Goal: Task Accomplishment & Management: Use online tool/utility

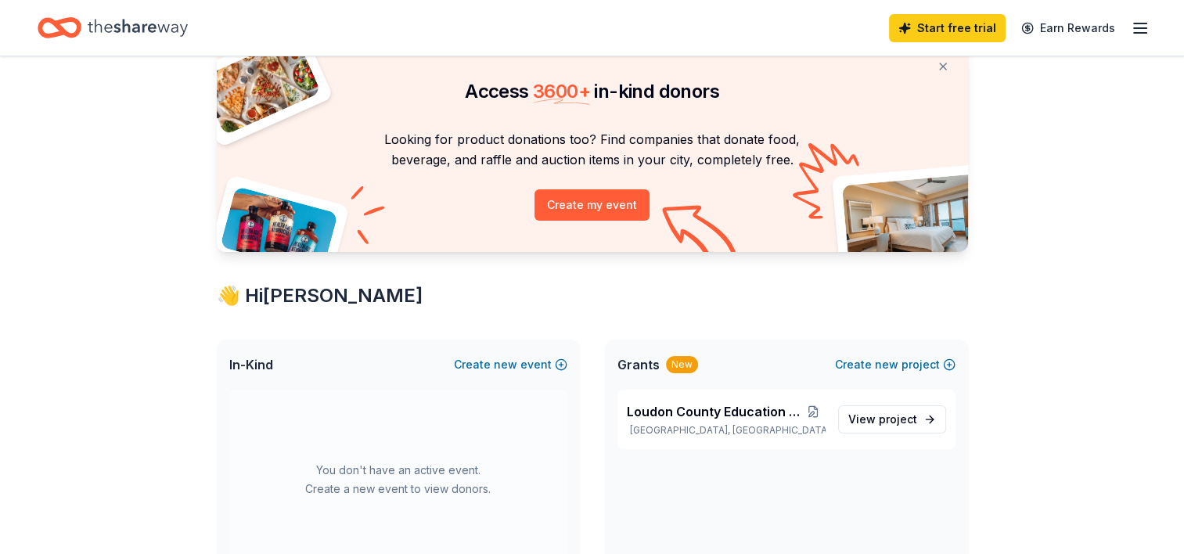
scroll to position [57, 0]
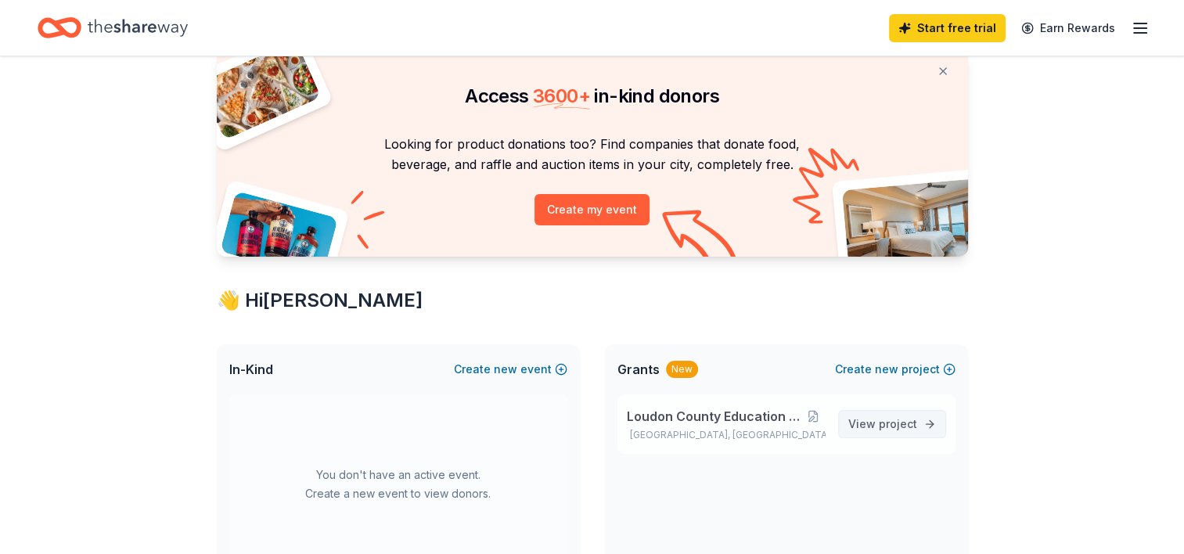
click at [584, 423] on span "project" at bounding box center [898, 423] width 38 height 13
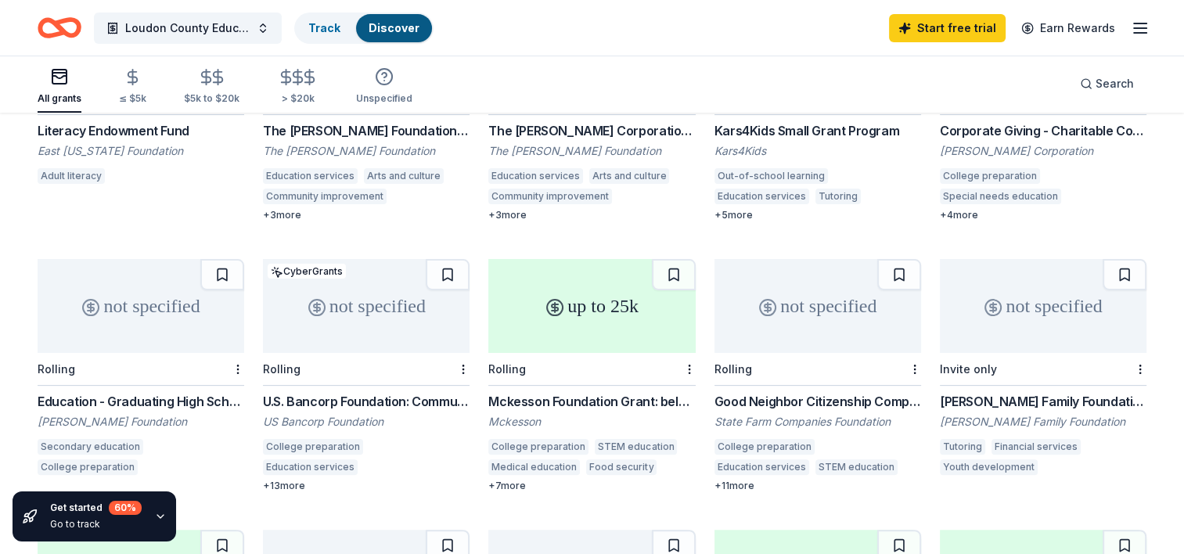
scroll to position [287, 0]
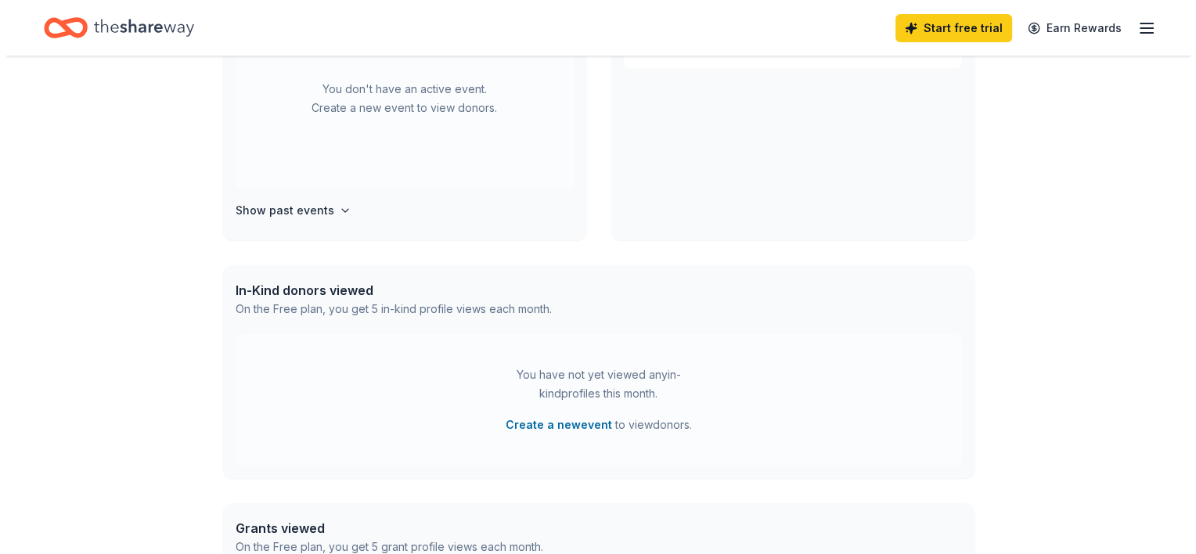
scroll to position [419, 0]
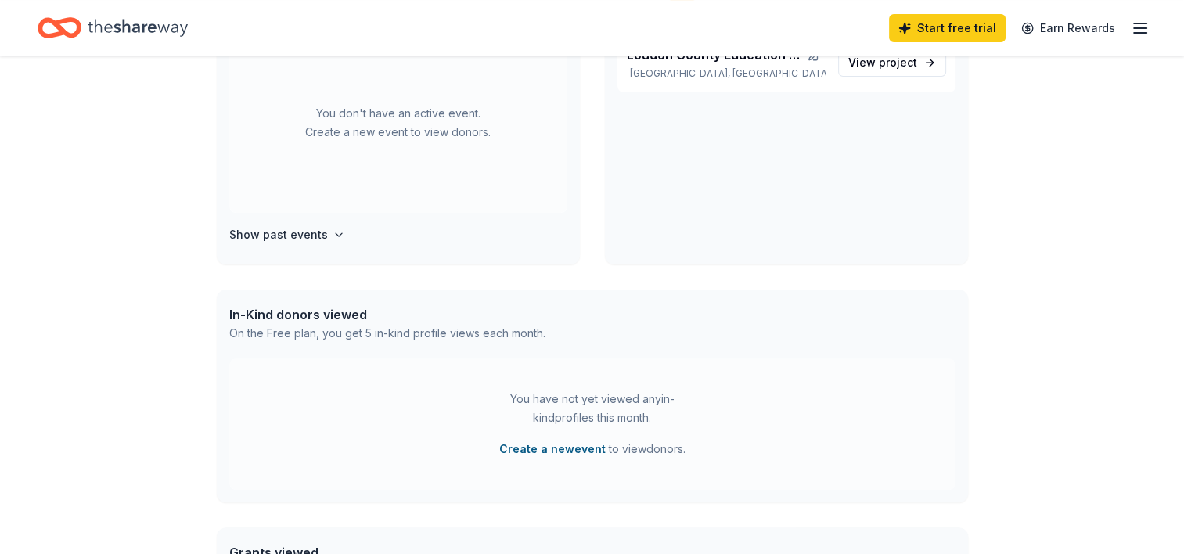
click at [520, 454] on button "Create a new event" at bounding box center [552, 449] width 106 height 19
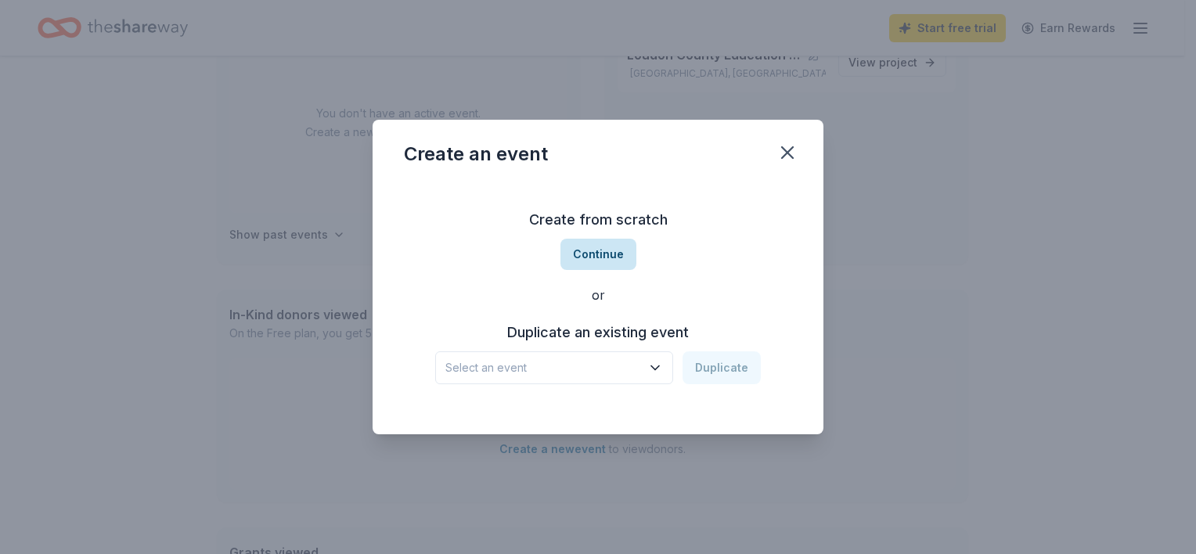
click at [592, 247] on button "Continue" at bounding box center [598, 254] width 76 height 31
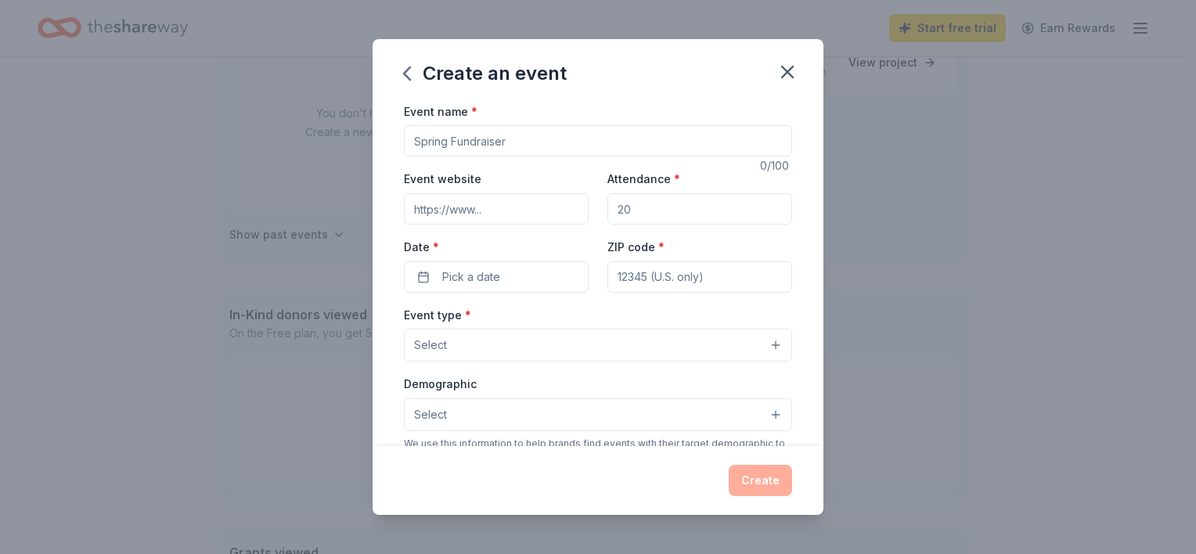
click at [513, 143] on input "Event name *" at bounding box center [598, 140] width 388 height 31
type input "Run LoCo"
click at [519, 215] on input "Event website" at bounding box center [496, 208] width 185 height 31
type input "www.runloco.net"
click at [668, 210] on input "Attendance *" at bounding box center [699, 208] width 185 height 31
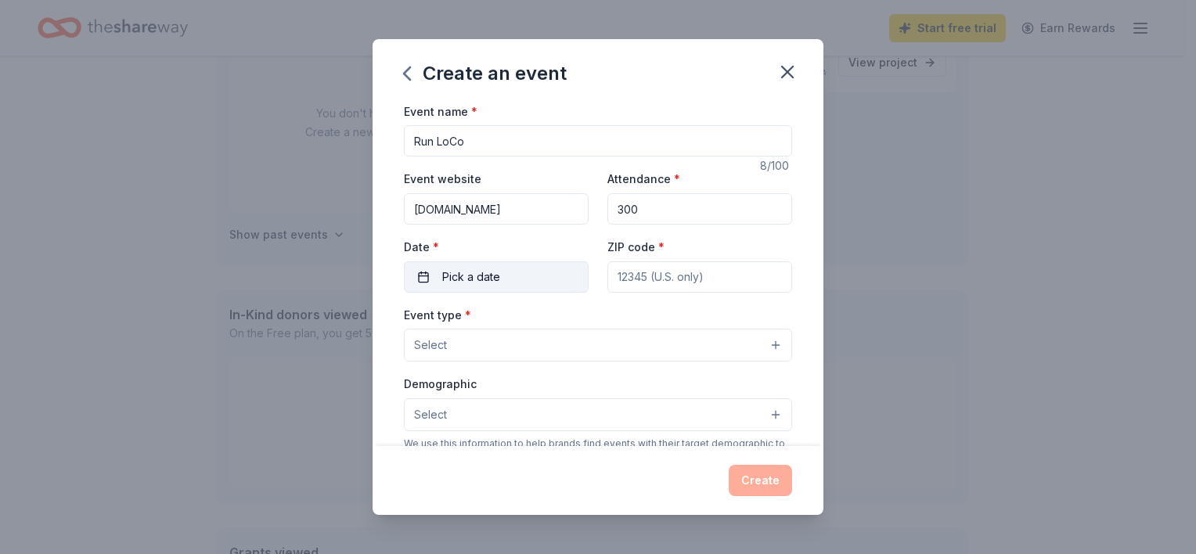
type input "300"
click at [506, 266] on button "Pick a date" at bounding box center [496, 276] width 185 height 31
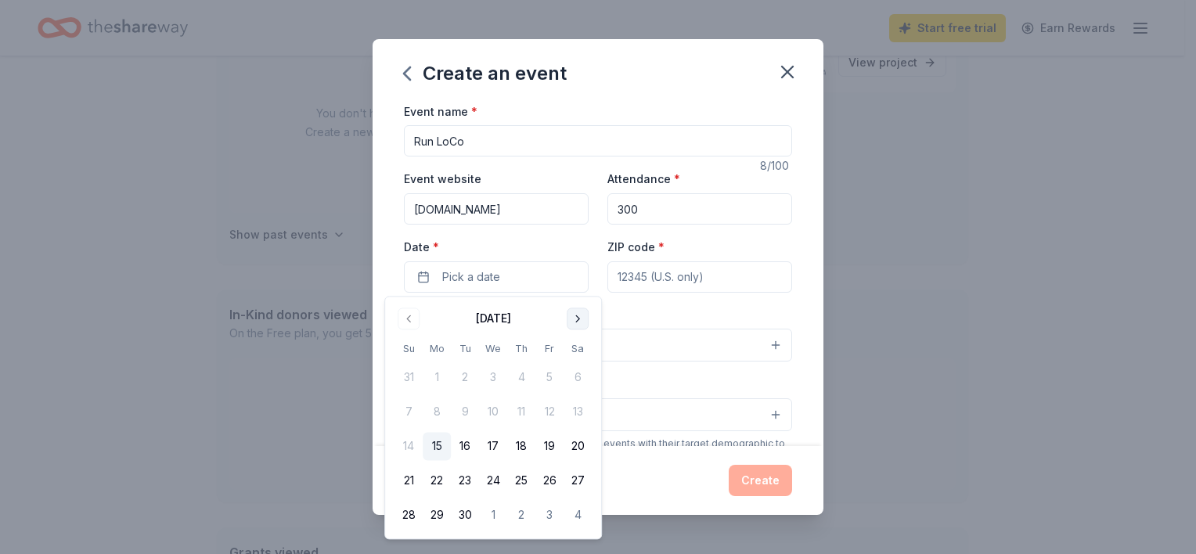
click at [579, 319] on button "Go to next month" at bounding box center [578, 319] width 22 height 22
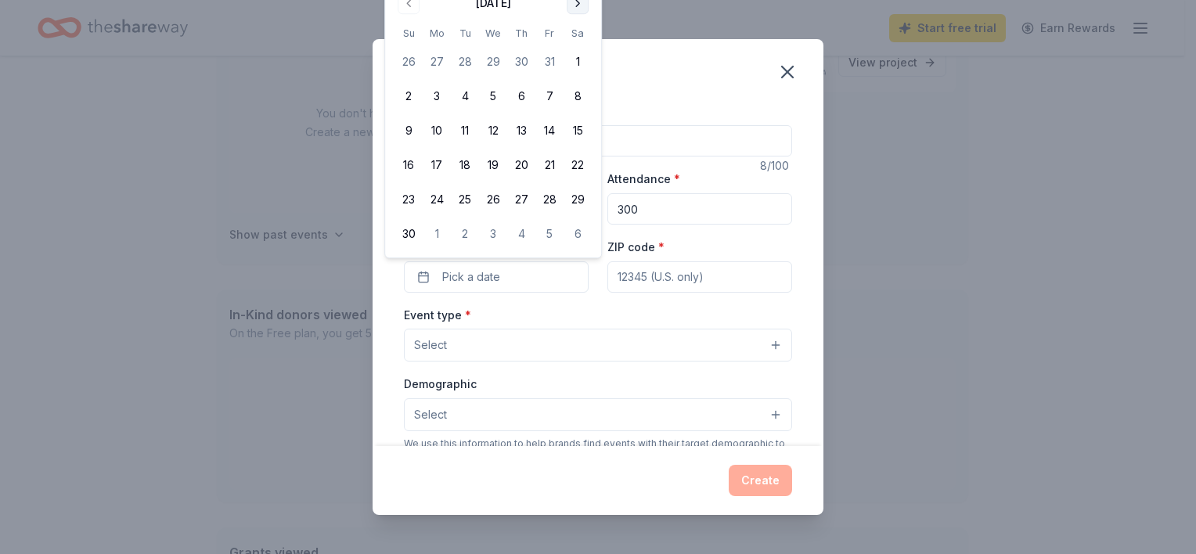
click at [576, 0] on button "Go to next month" at bounding box center [578, 3] width 22 height 22
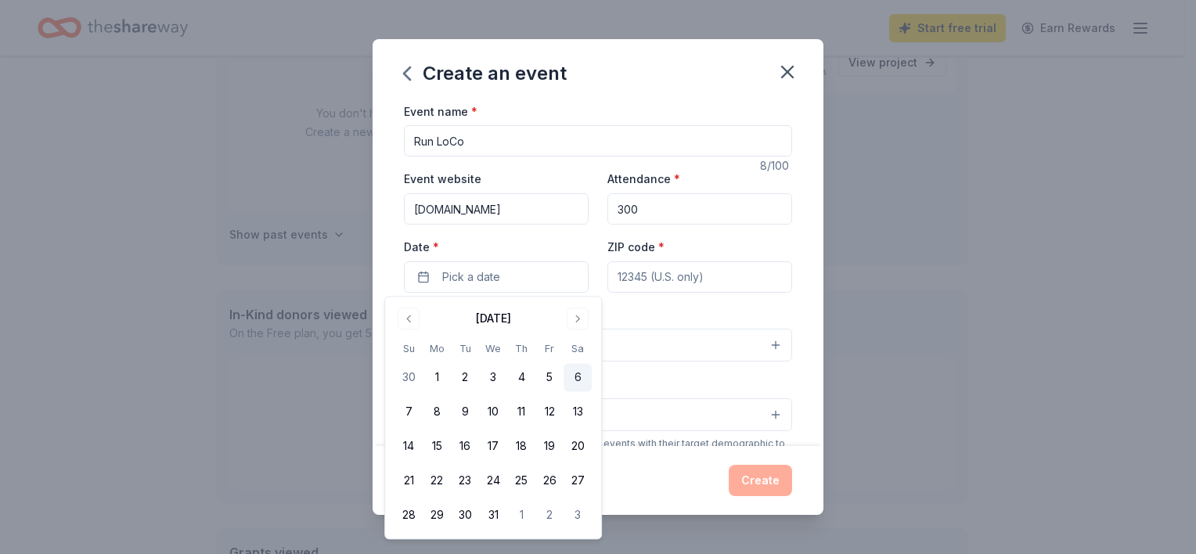
click at [576, 380] on button "6" at bounding box center [577, 378] width 28 height 28
click at [747, 278] on input "ZIP code *" at bounding box center [699, 276] width 185 height 31
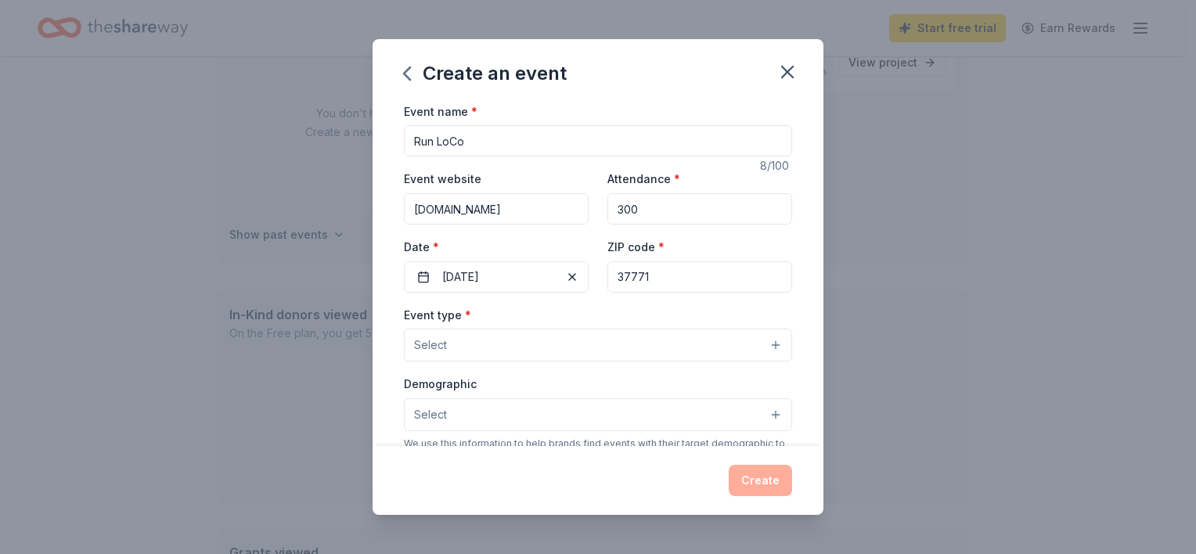
type input "37771"
click at [551, 332] on button "Select" at bounding box center [598, 345] width 388 height 33
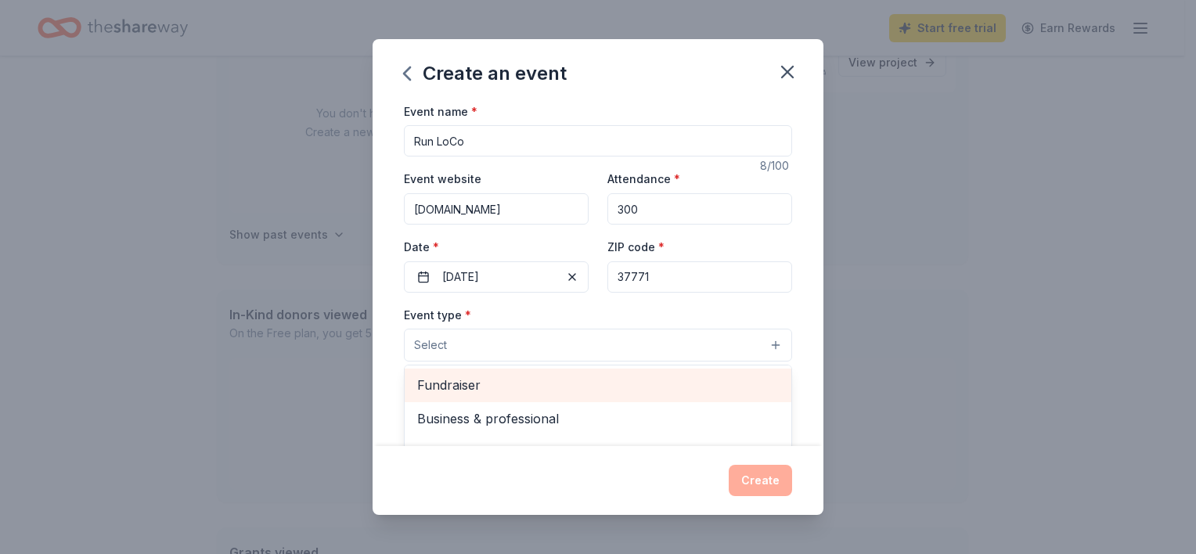
click at [463, 380] on span "Fundraiser" at bounding box center [598, 385] width 362 height 20
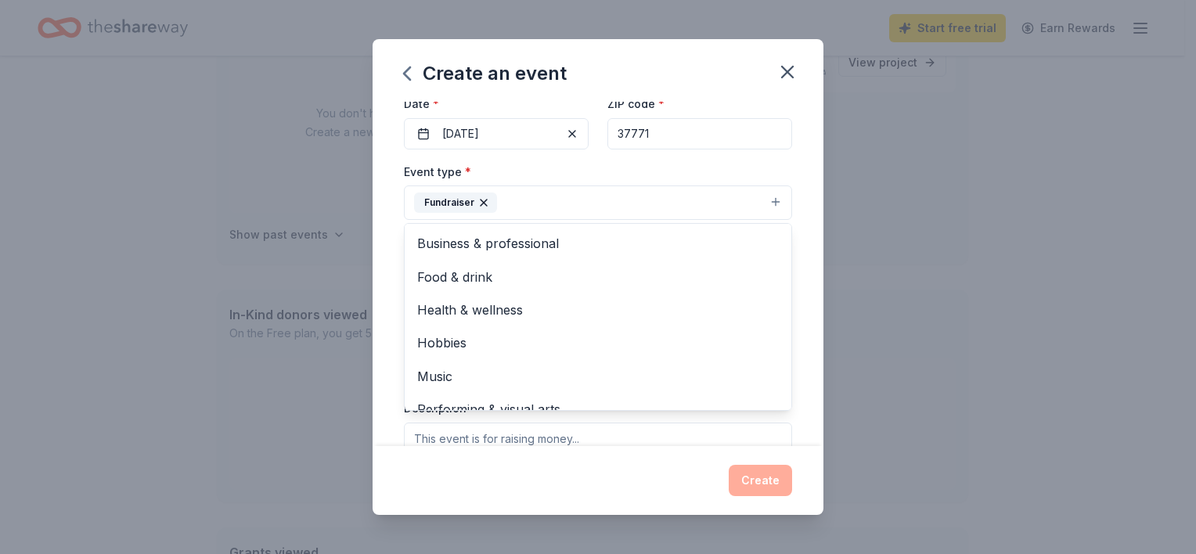
scroll to position [157, 0]
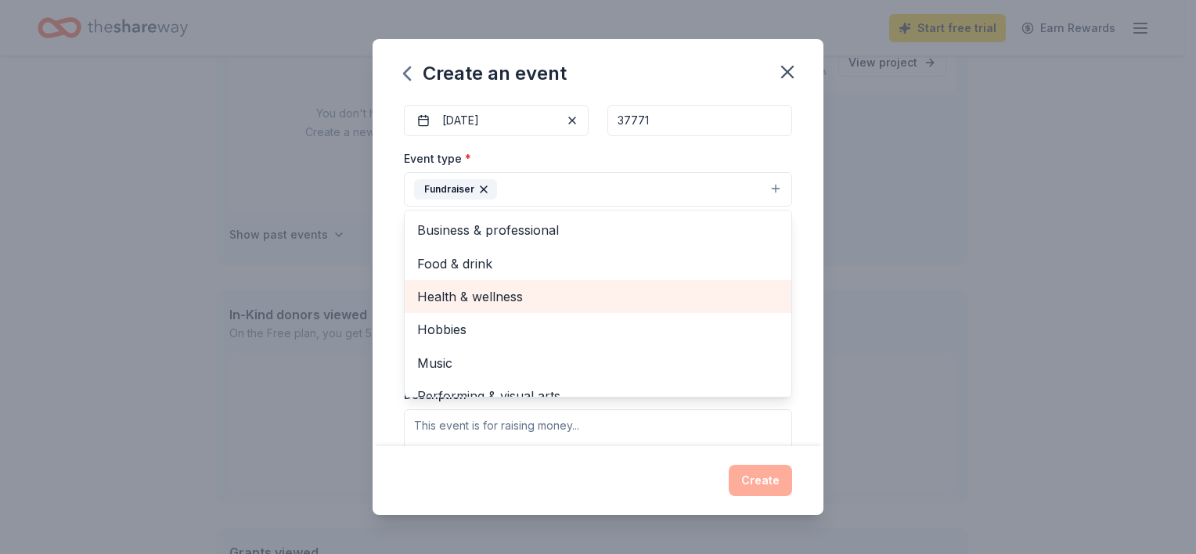
click at [484, 300] on span "Health & wellness" at bounding box center [598, 296] width 362 height 20
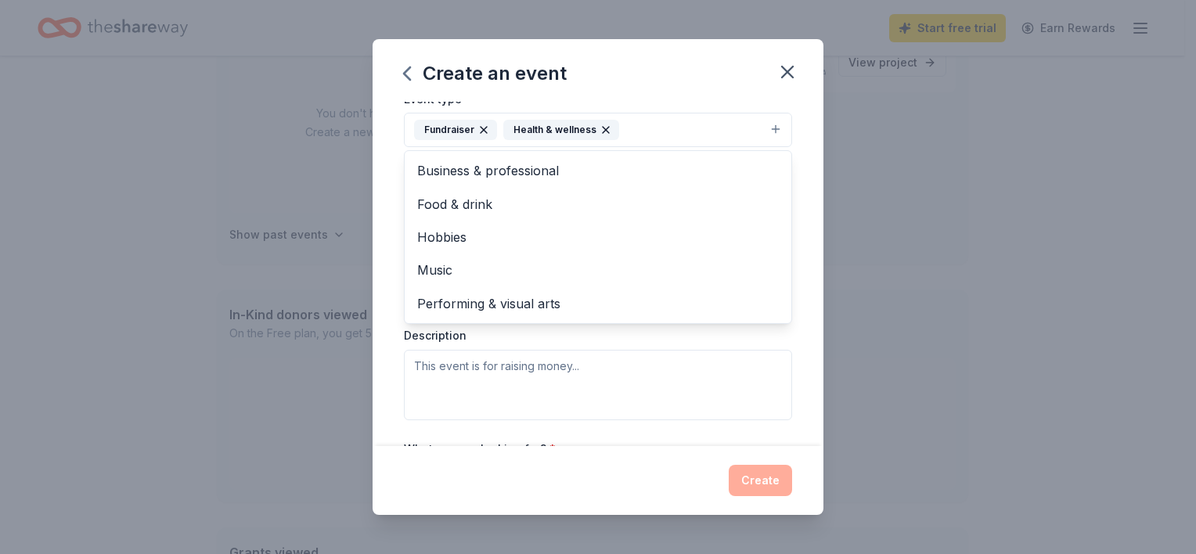
scroll to position [247, 0]
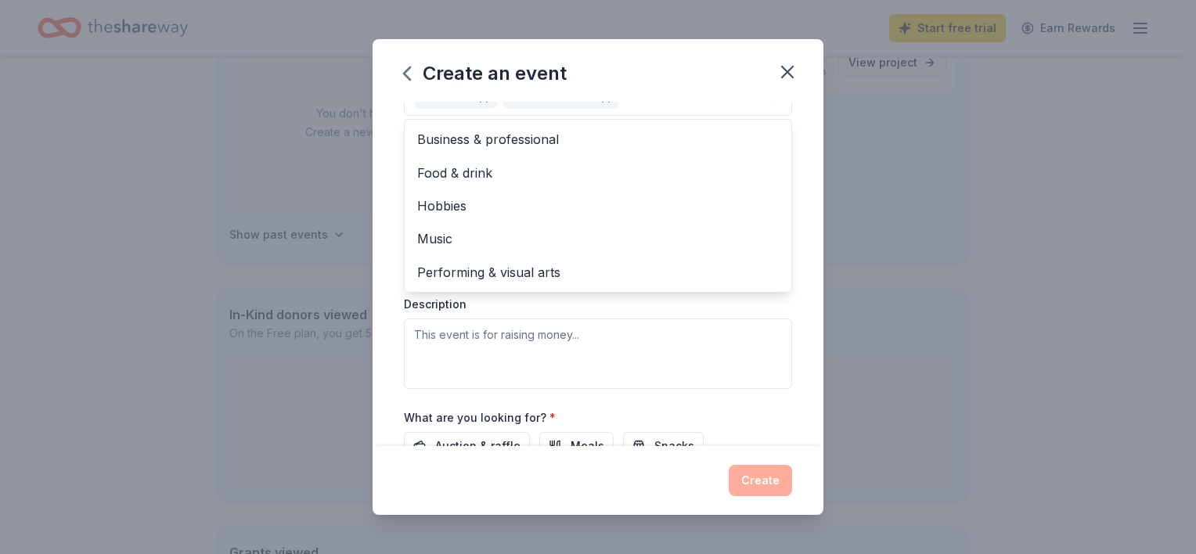
click at [639, 333] on div "Event type * Fundraiser Health & wellness Business & professional Food & drink …" at bounding box center [598, 223] width 388 height 331
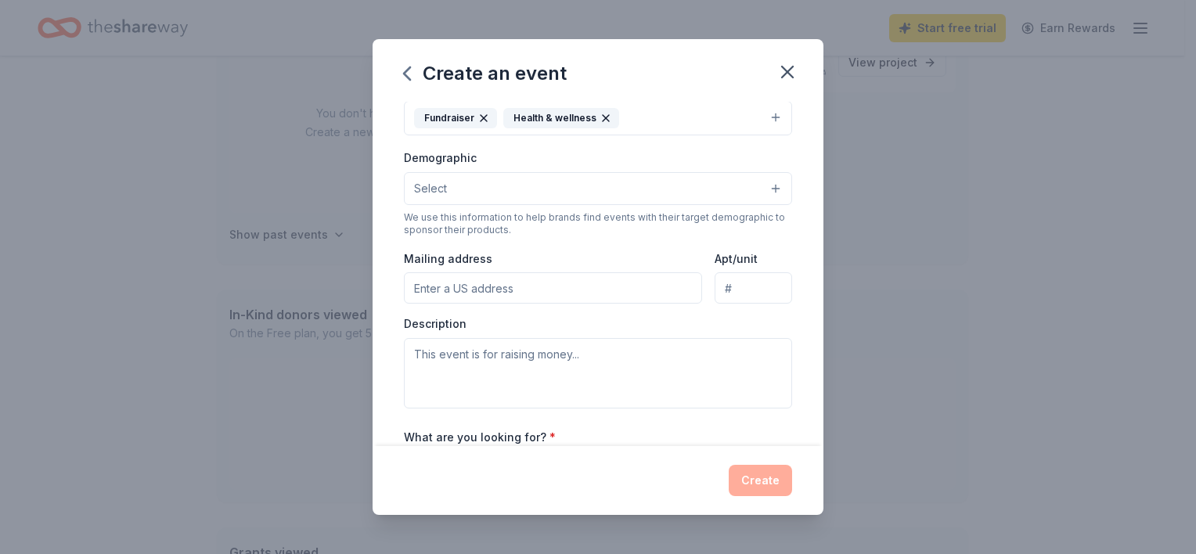
click at [507, 293] on input "Mailing address" at bounding box center [553, 287] width 298 height 31
click at [762, 186] on button "Select" at bounding box center [598, 188] width 388 height 33
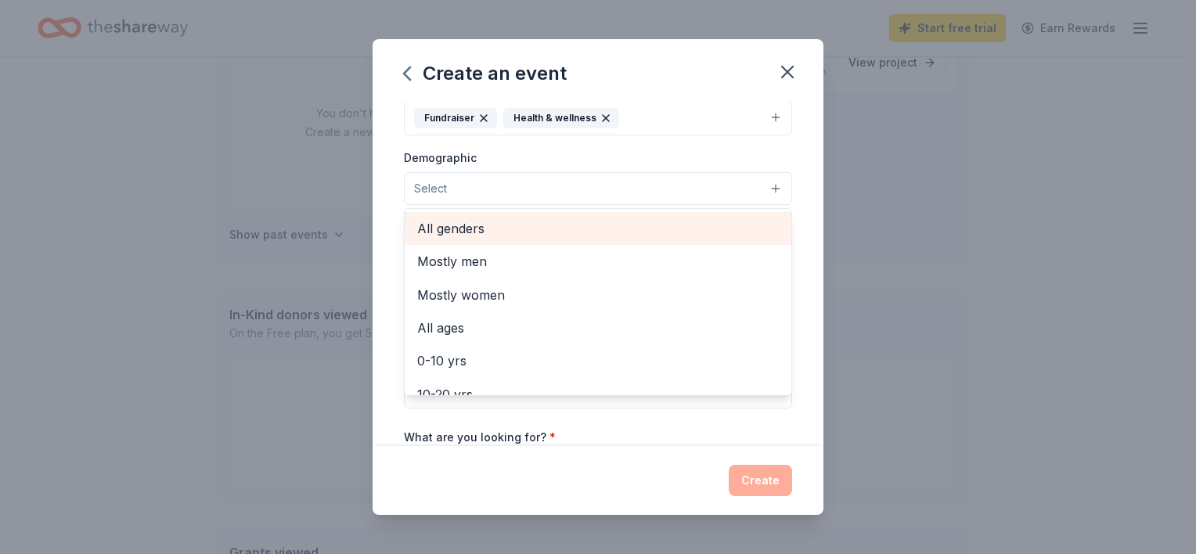
click at [431, 223] on span "All genders" at bounding box center [598, 228] width 362 height 20
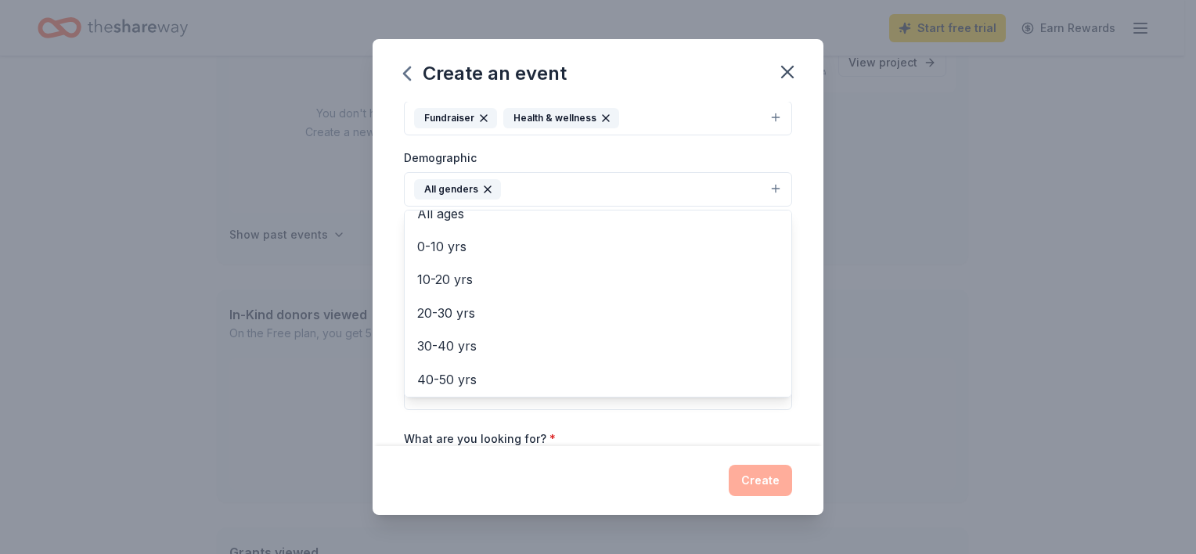
scroll to position [94, 0]
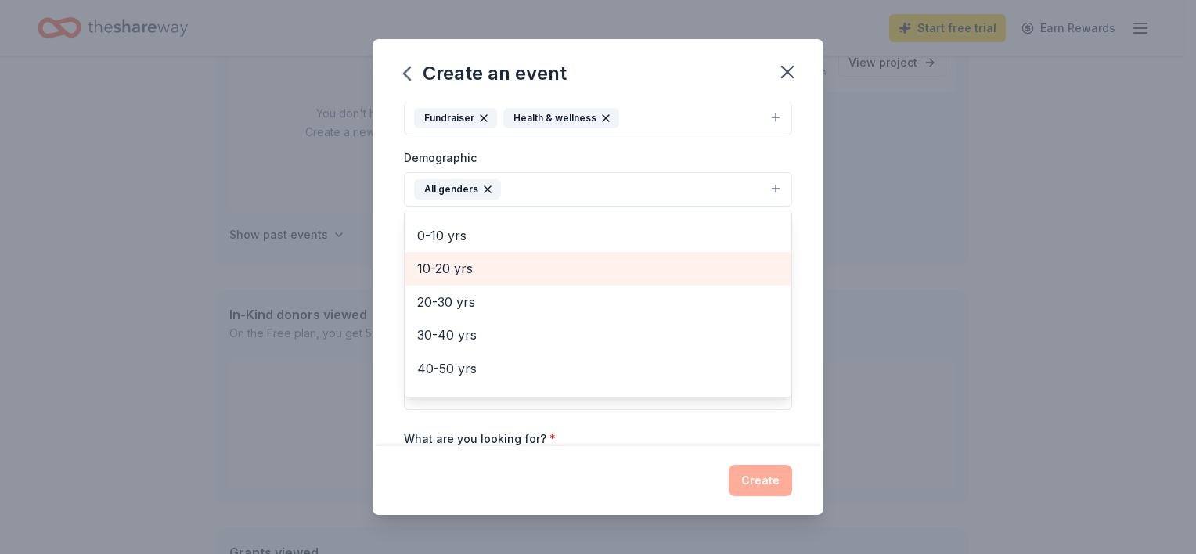
click at [453, 261] on span "10-20 yrs" at bounding box center [598, 268] width 362 height 20
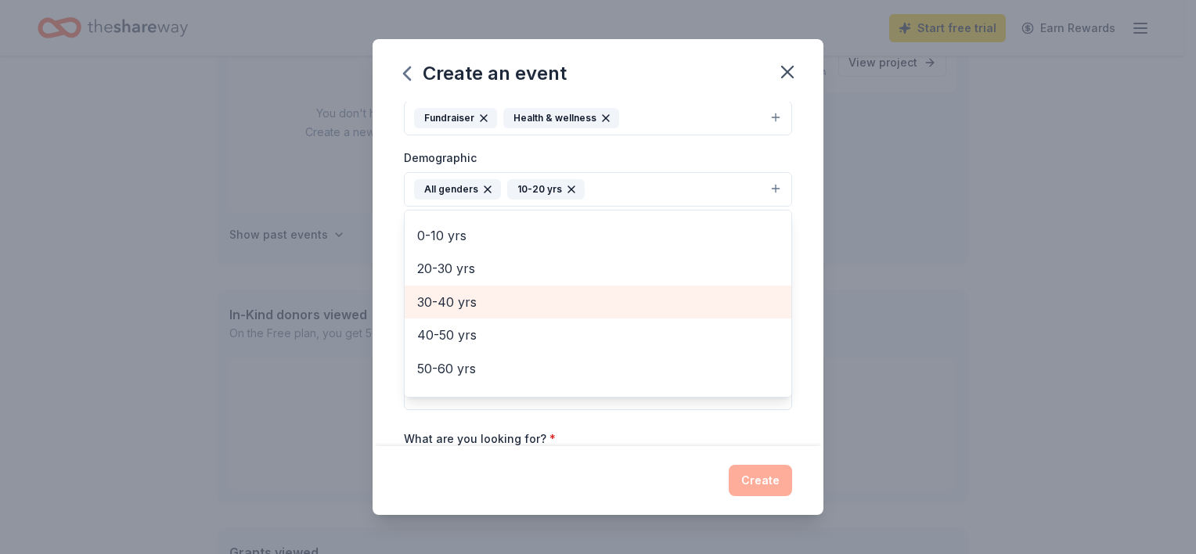
click at [463, 297] on span "30-40 yrs" at bounding box center [598, 302] width 362 height 20
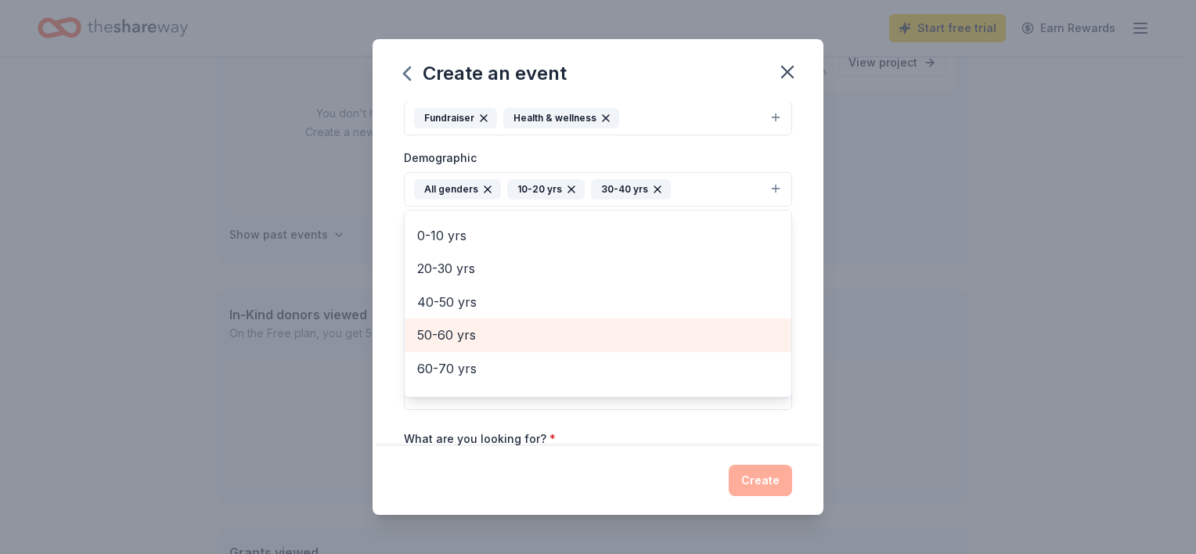
click at [453, 322] on div "50-60 yrs" at bounding box center [598, 335] width 387 height 33
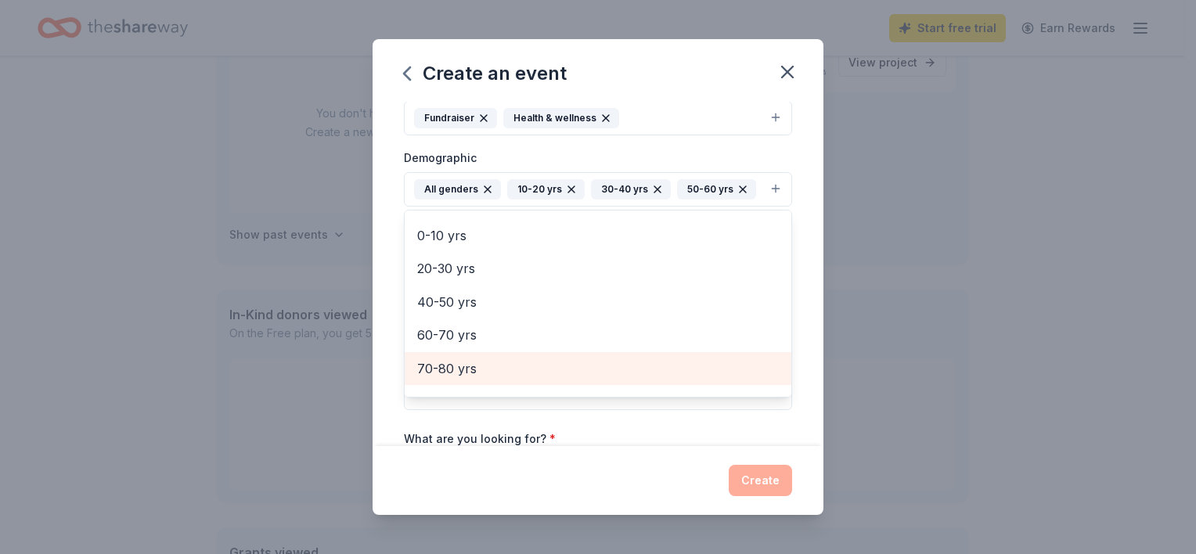
click at [438, 370] on span "70-80 yrs" at bounding box center [598, 368] width 362 height 20
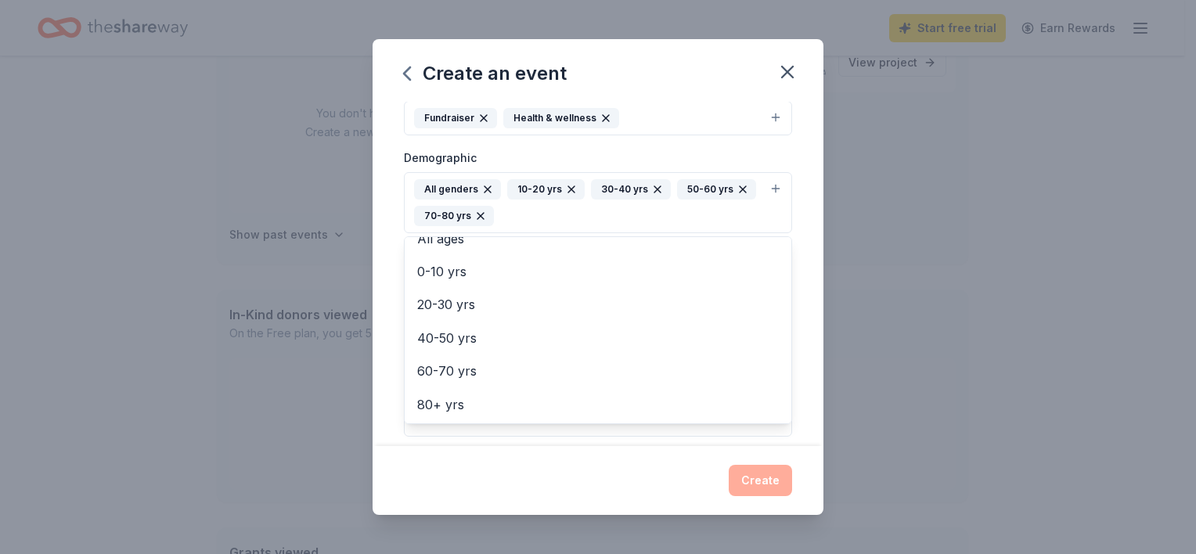
click at [799, 392] on div "Event name * Run LoCo 8 /100 Event website www.runloco.net Attendance * 300 Dat…" at bounding box center [598, 274] width 451 height 344
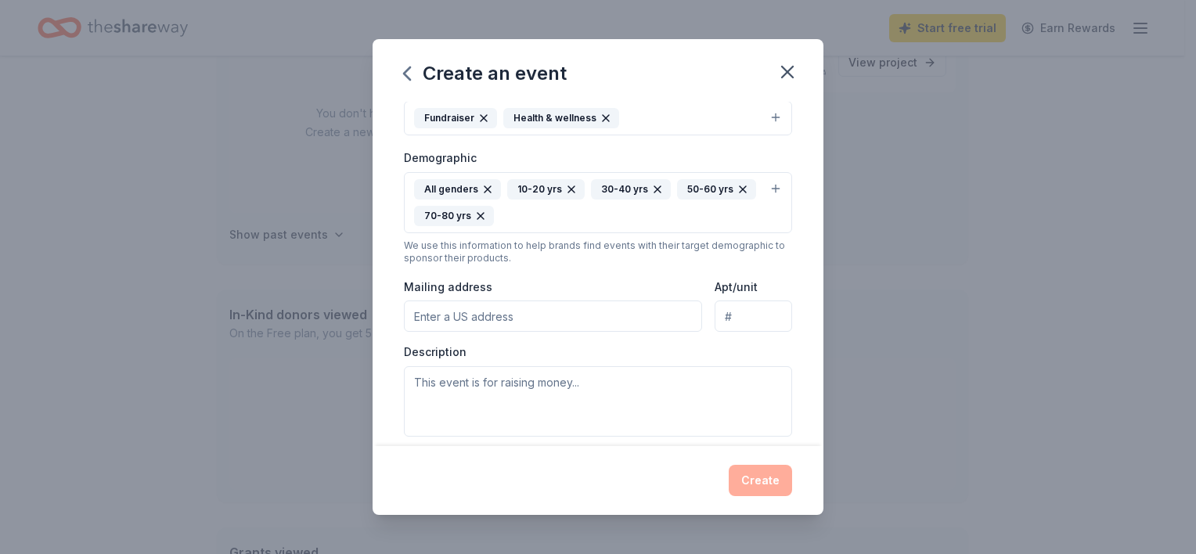
click at [517, 312] on input "Mailing address" at bounding box center [553, 316] width 298 height 31
type input "201 Simpson Road"
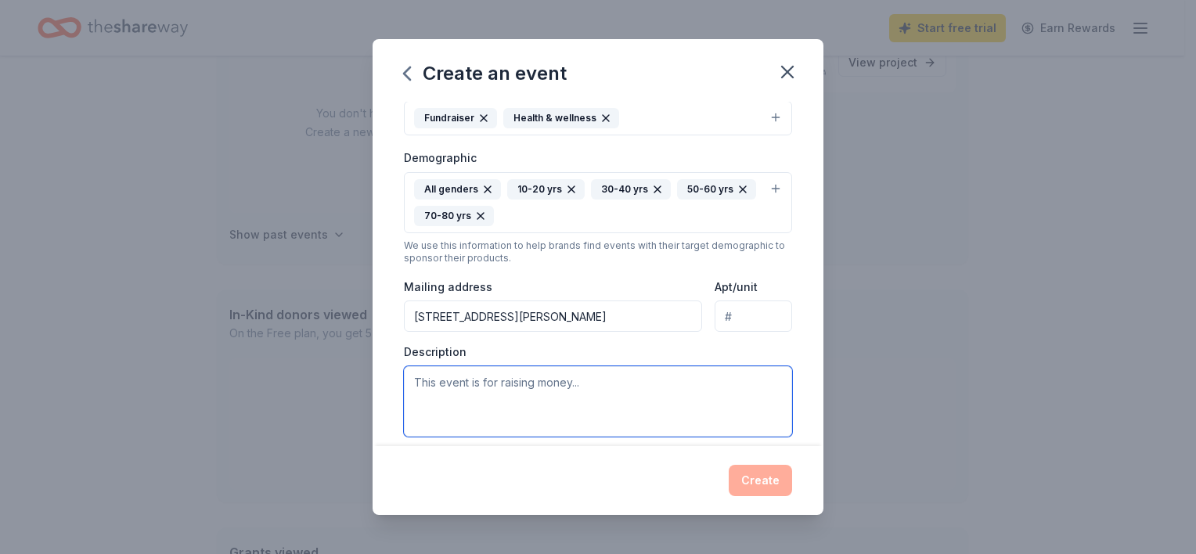
click at [484, 391] on textarea at bounding box center [598, 401] width 388 height 70
type textarea "Half Marathon and 5K held on the first Saturday in December to raise funds"
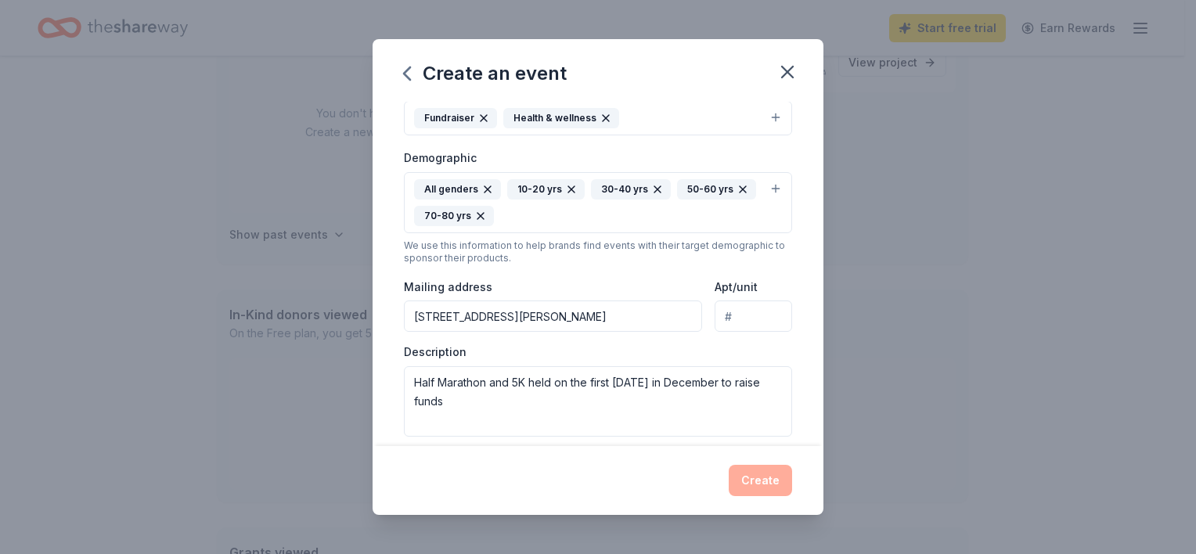
click at [769, 477] on div "Create" at bounding box center [598, 480] width 388 height 31
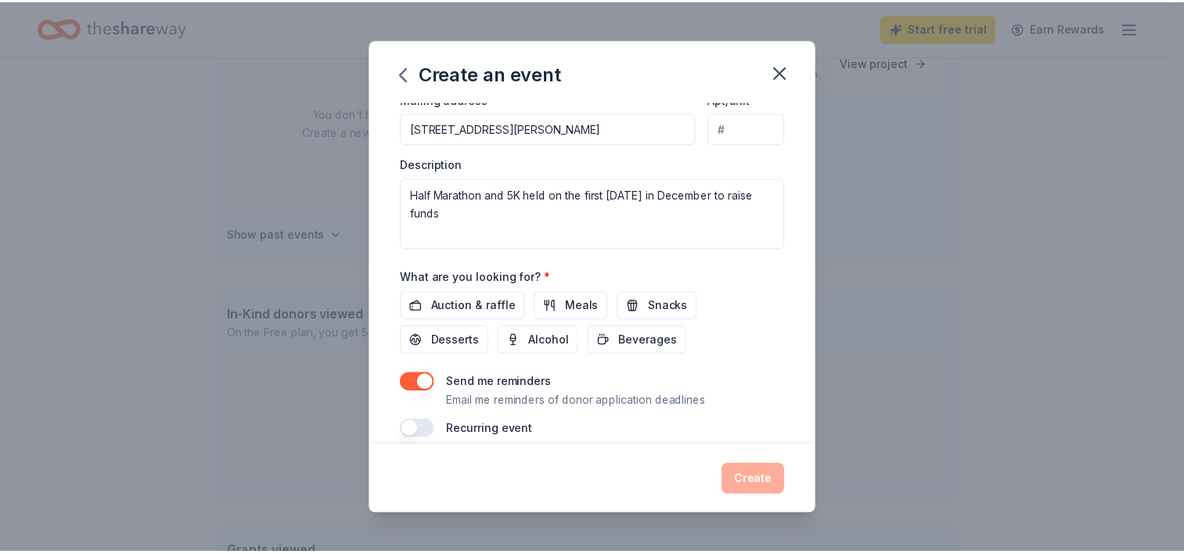
scroll to position [432, 0]
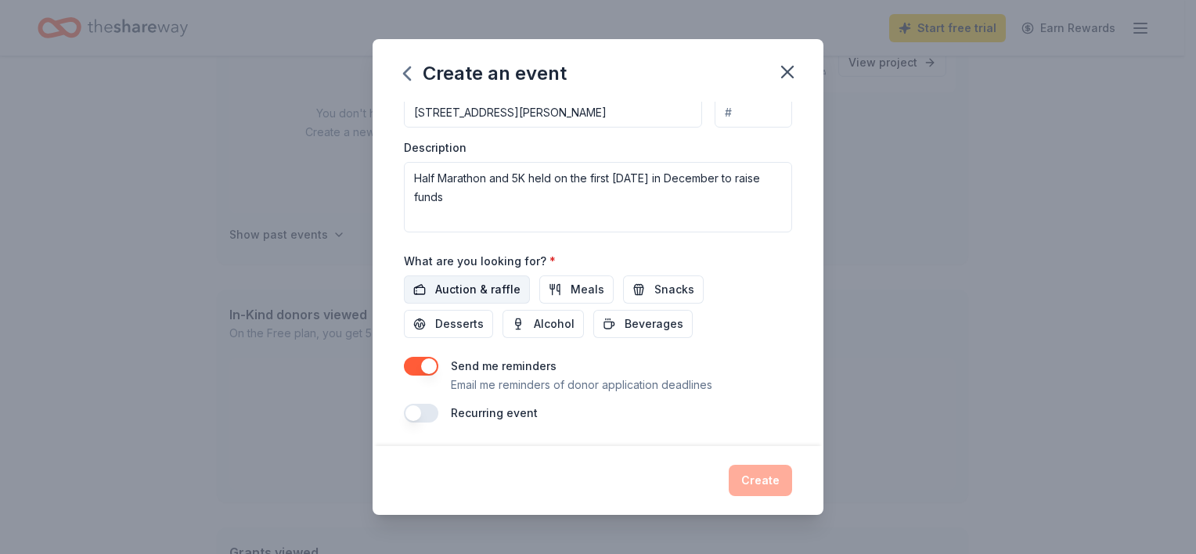
click at [487, 284] on span "Auction & raffle" at bounding box center [477, 289] width 85 height 19
click at [761, 479] on button "Create" at bounding box center [760, 480] width 63 height 31
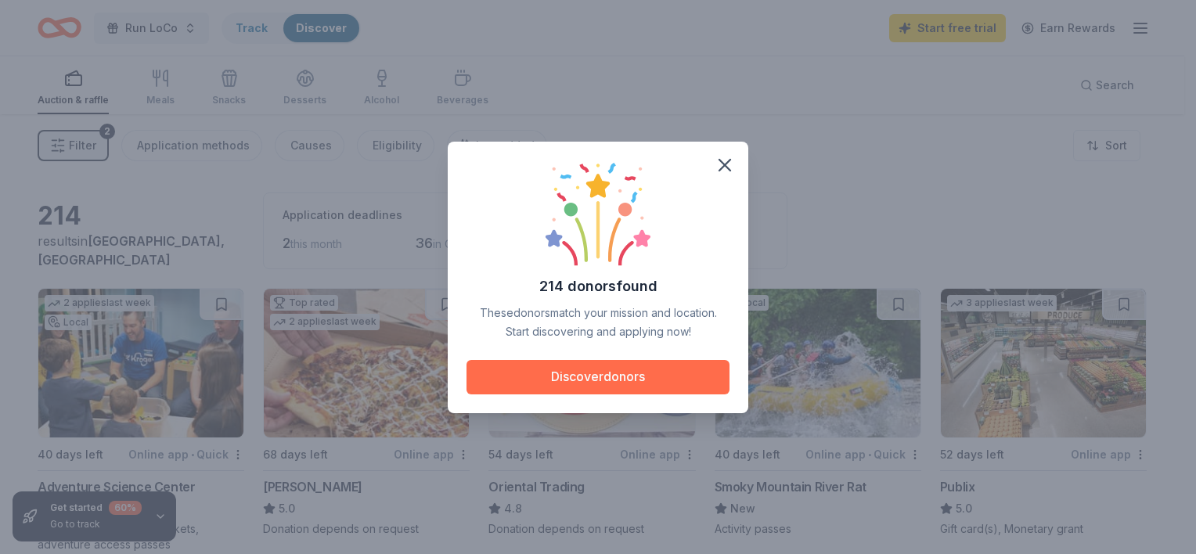
click at [592, 371] on button "Discover donors" at bounding box center [597, 377] width 263 height 34
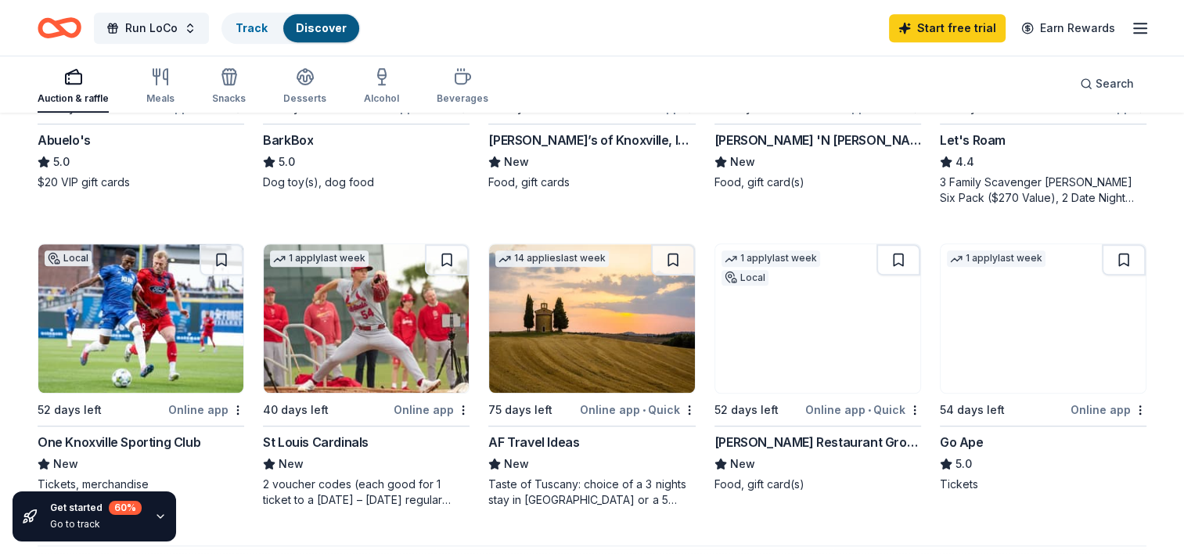
scroll to position [955, 0]
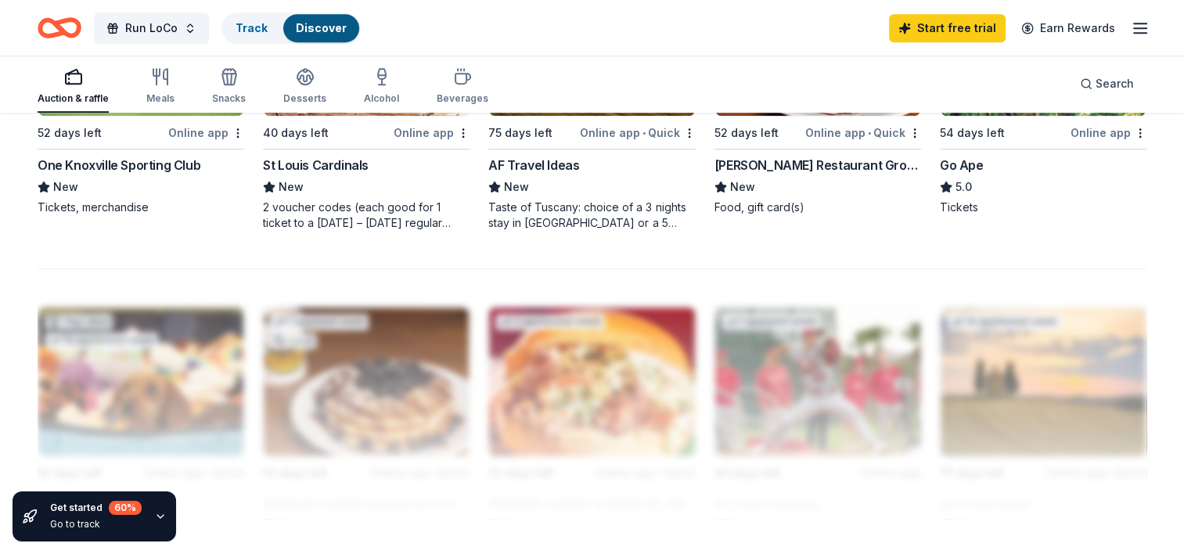
click at [70, 371] on div at bounding box center [592, 393] width 1109 height 250
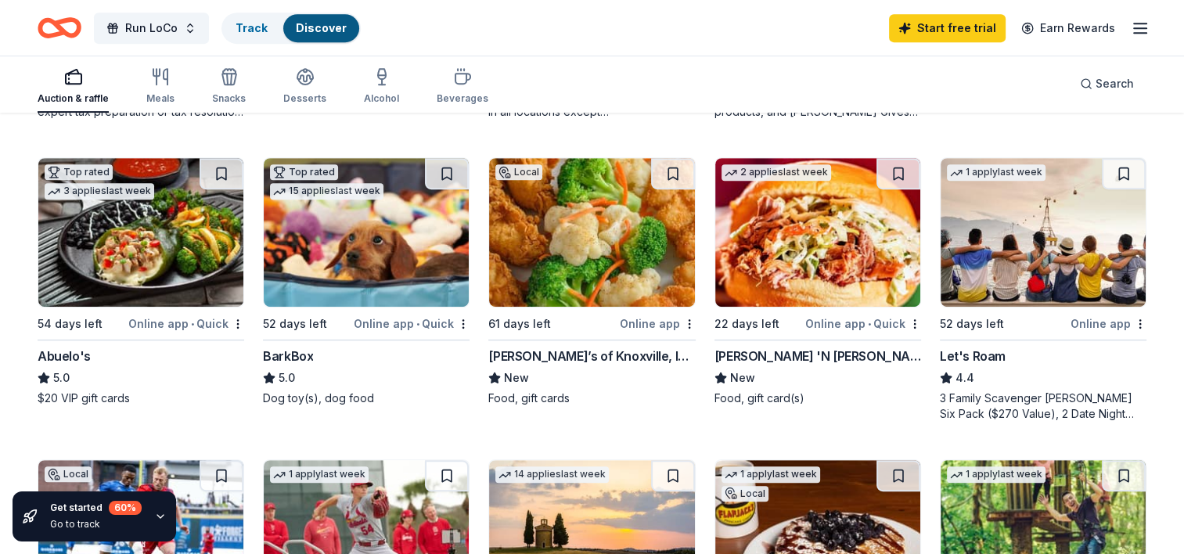
scroll to position [720, 0]
